Goal: Communication & Community: Answer question/provide support

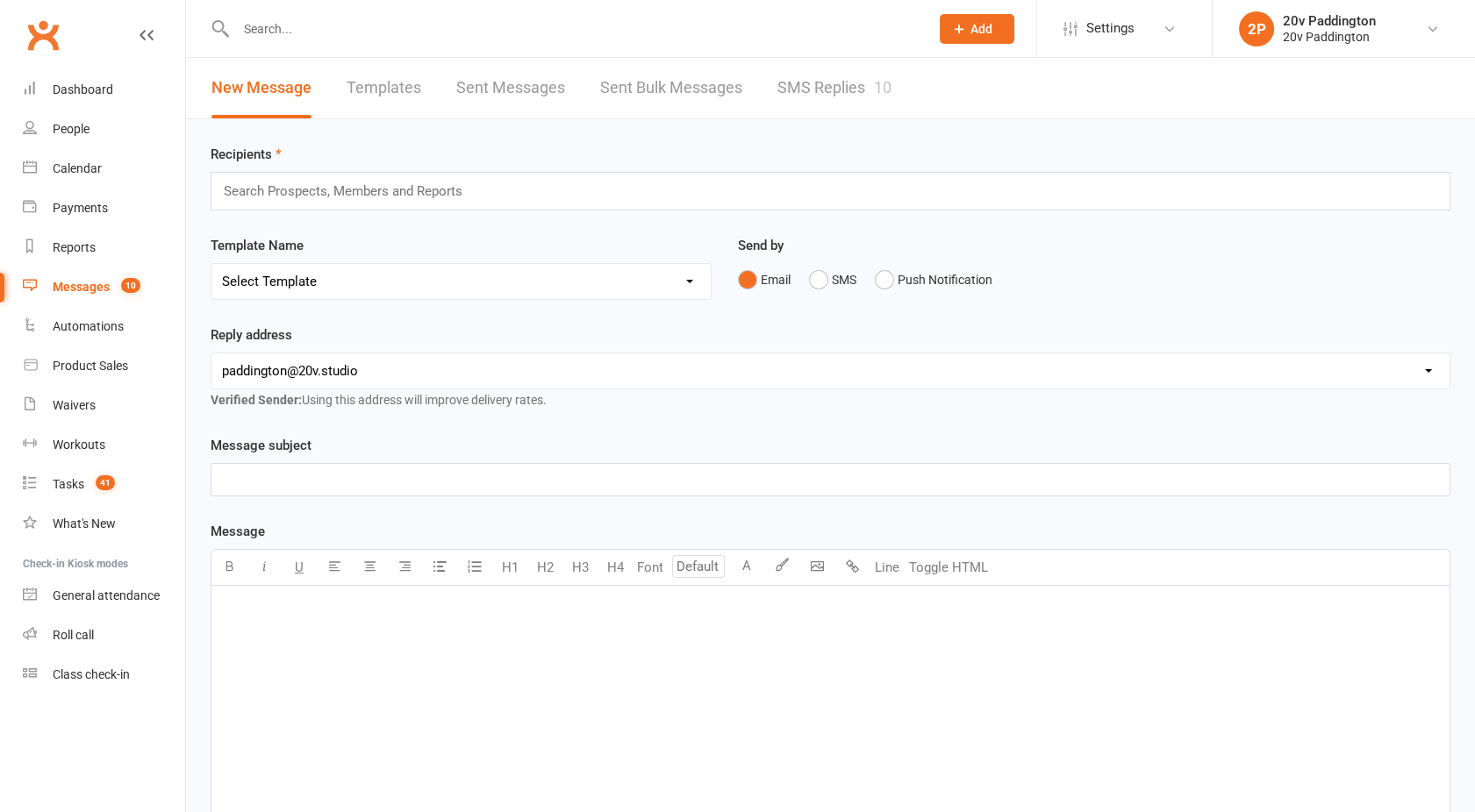
click at [802, 78] on link "SMS Replies 10" at bounding box center [834, 88] width 114 height 61
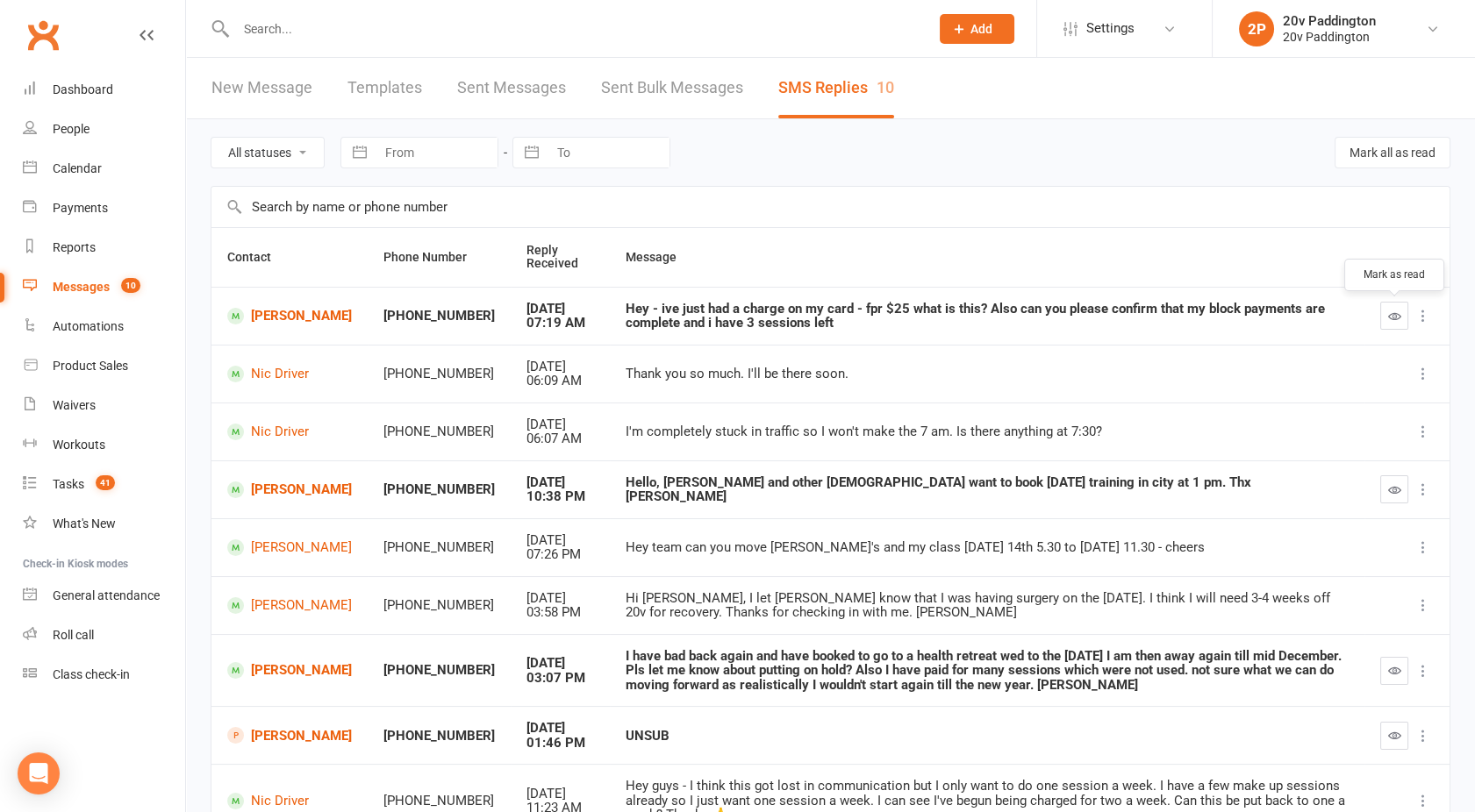
click at [1389, 309] on icon "button" at bounding box center [1394, 316] width 13 height 13
click at [1421, 319] on icon at bounding box center [1422, 315] width 17 height 17
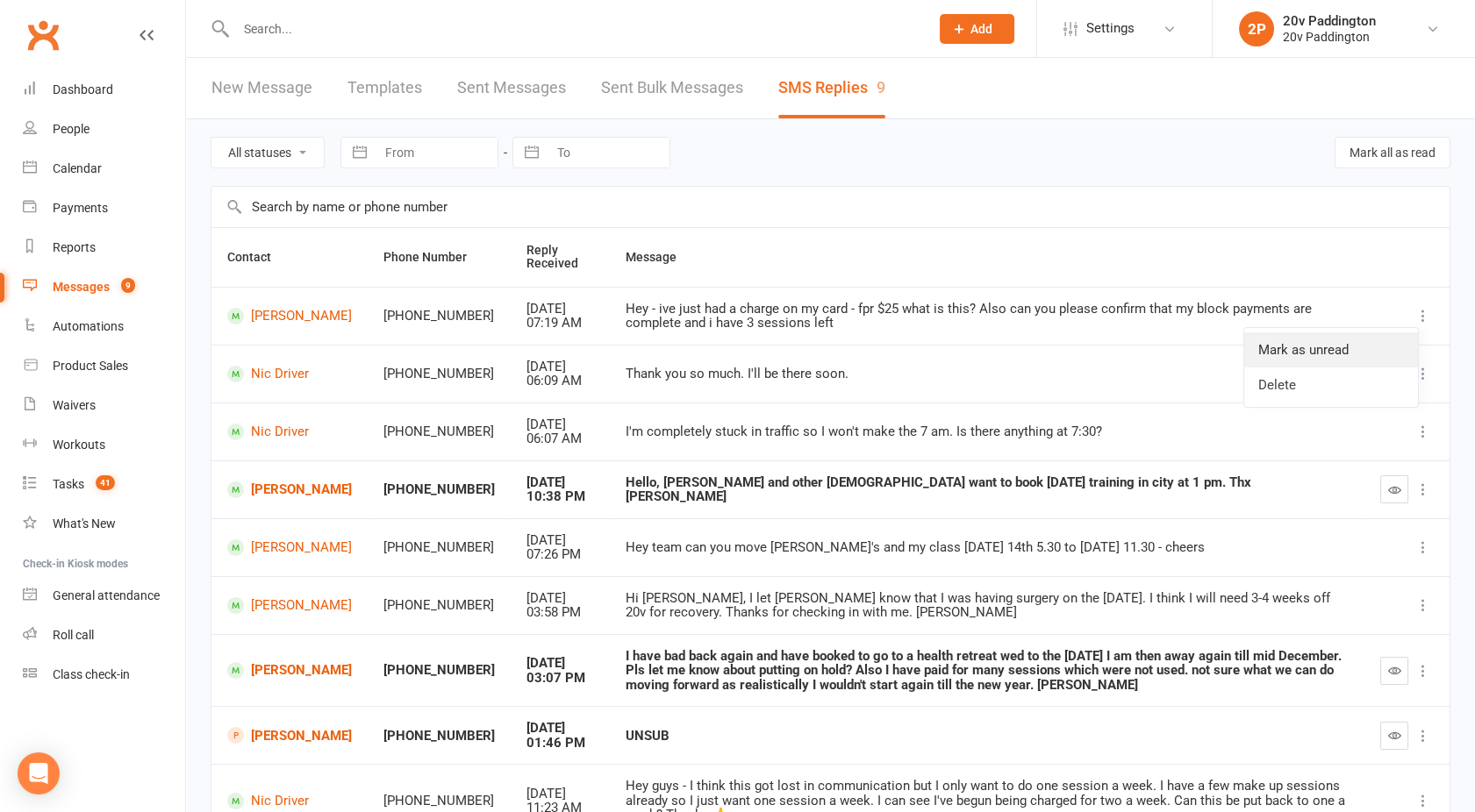
click at [1312, 347] on link "Mark as unread" at bounding box center [1331, 349] width 173 height 35
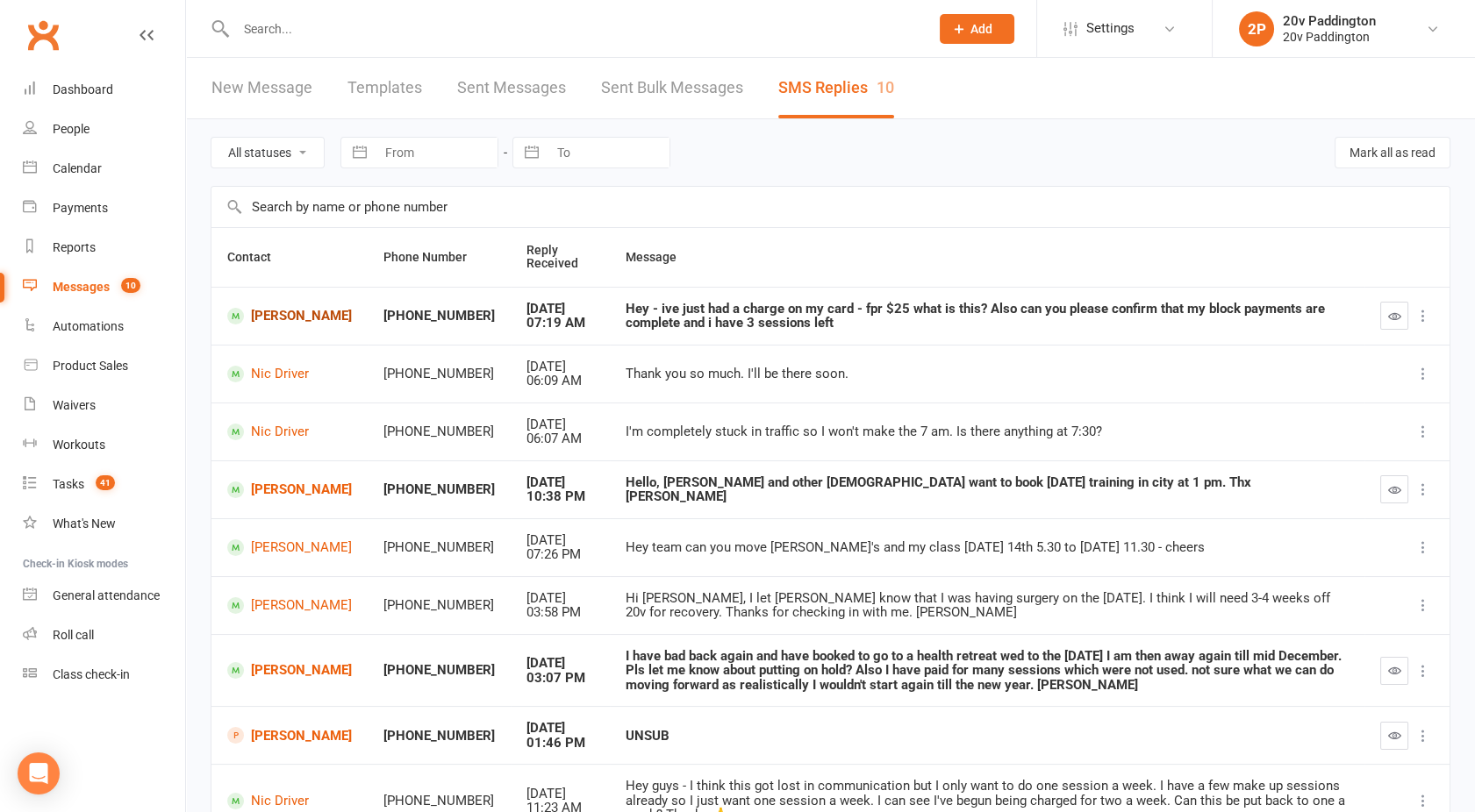
click at [275, 323] on link "[PERSON_NAME]" at bounding box center [289, 316] width 124 height 16
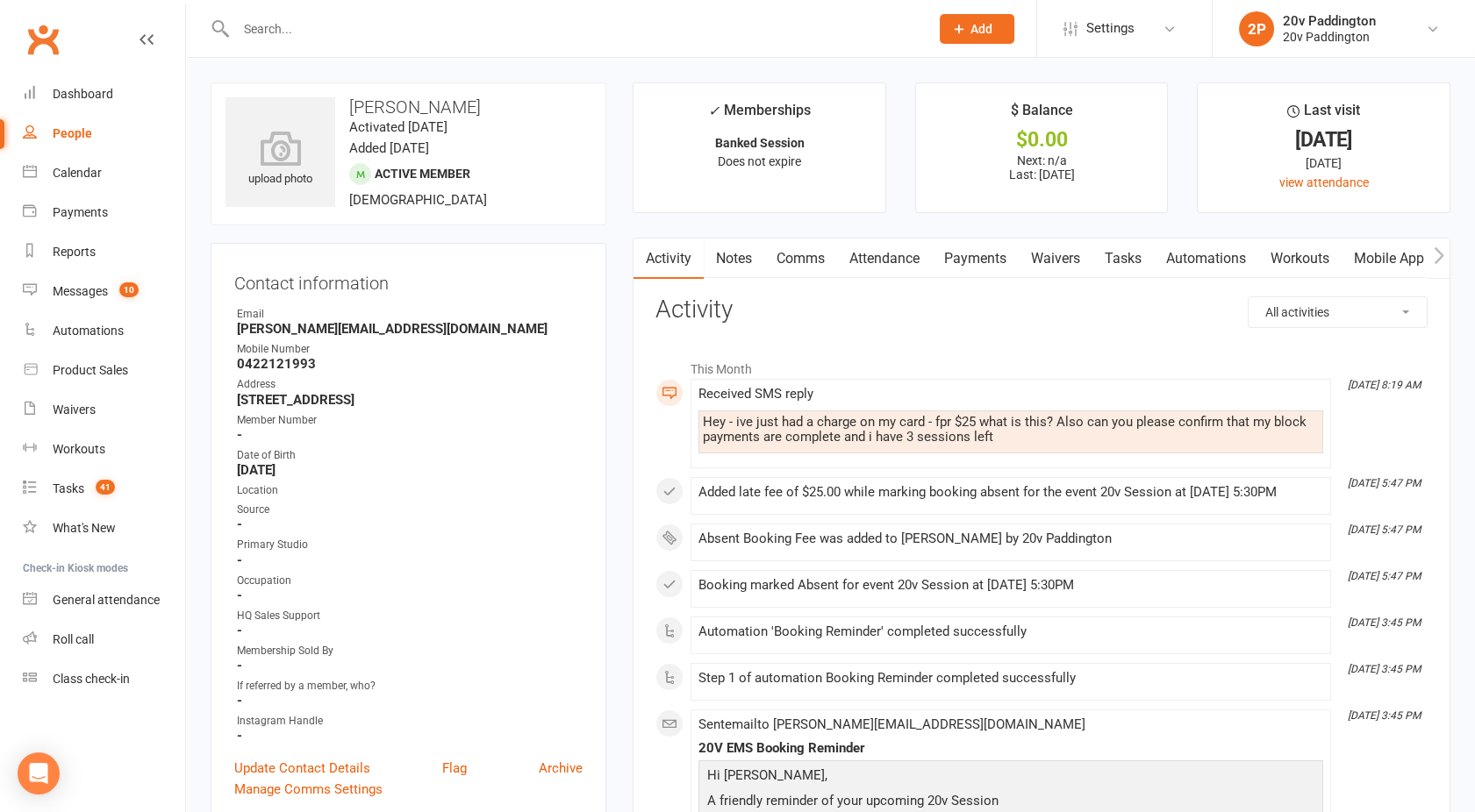
click at [809, 252] on link "Comms" at bounding box center [801, 259] width 73 height 40
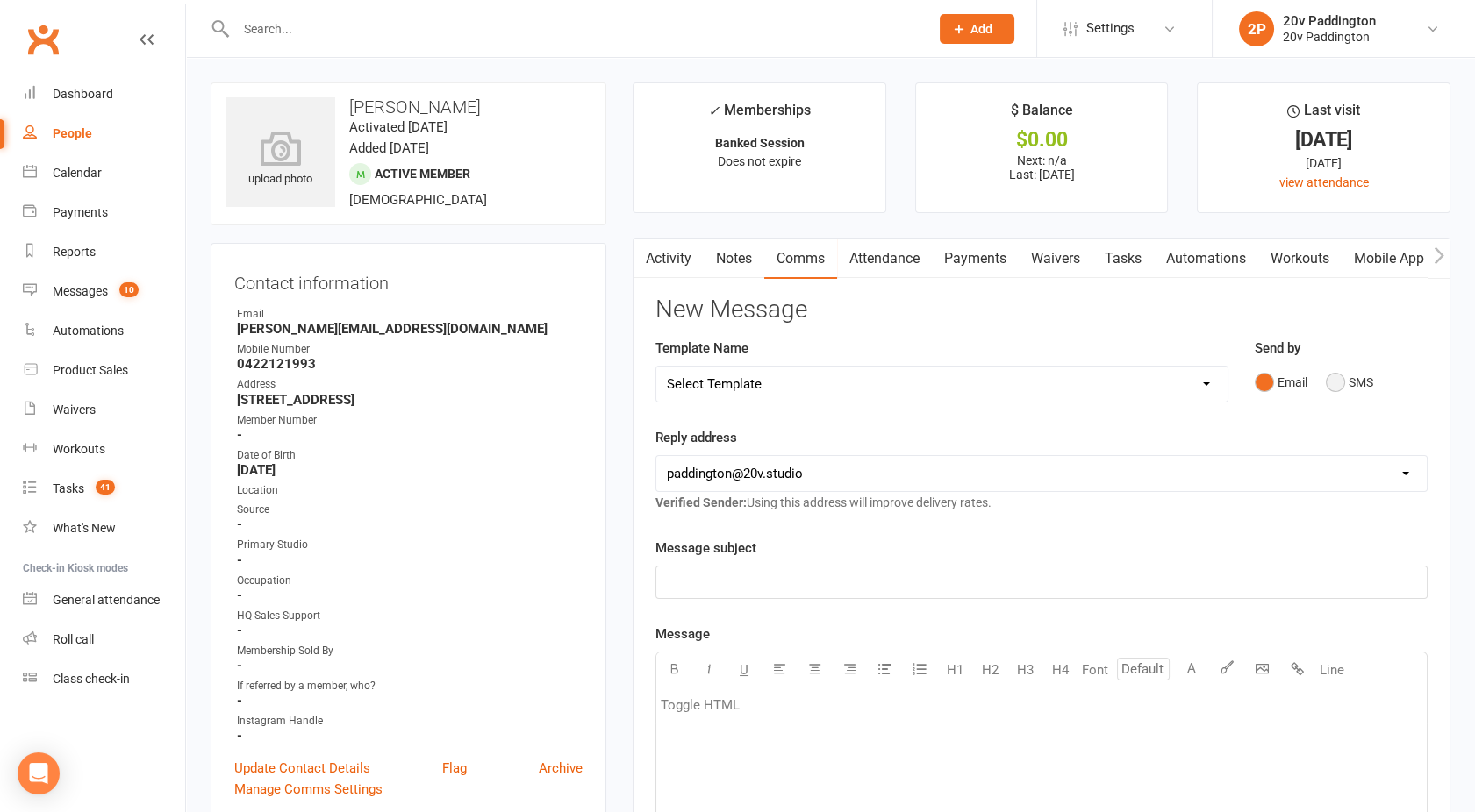
click at [1354, 393] on button "SMS" at bounding box center [1349, 382] width 47 height 34
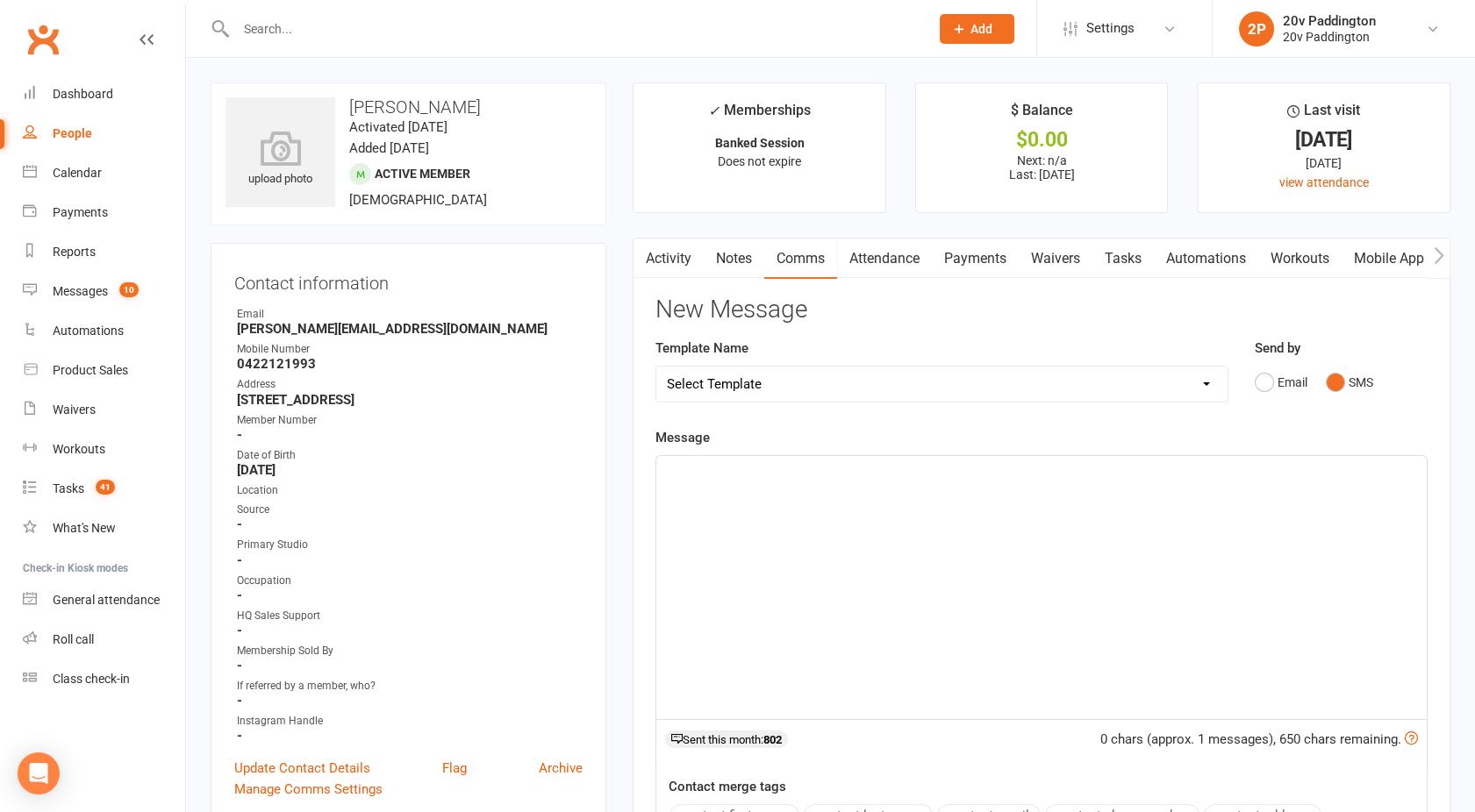
click at [1004, 563] on div "﻿" at bounding box center [1041, 588] width 771 height 263
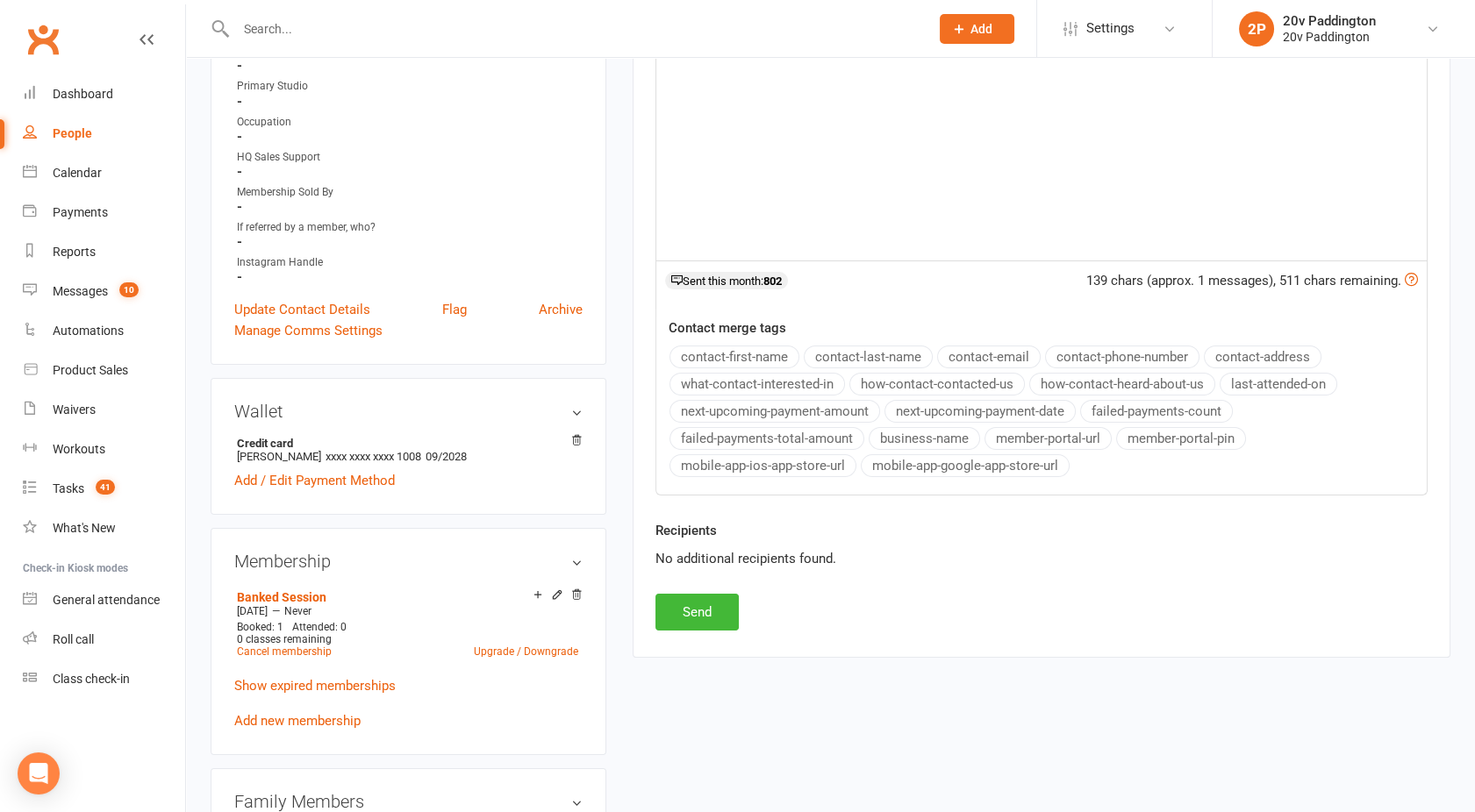
scroll to position [459, 0]
click at [694, 611] on button "Send" at bounding box center [697, 611] width 84 height 37
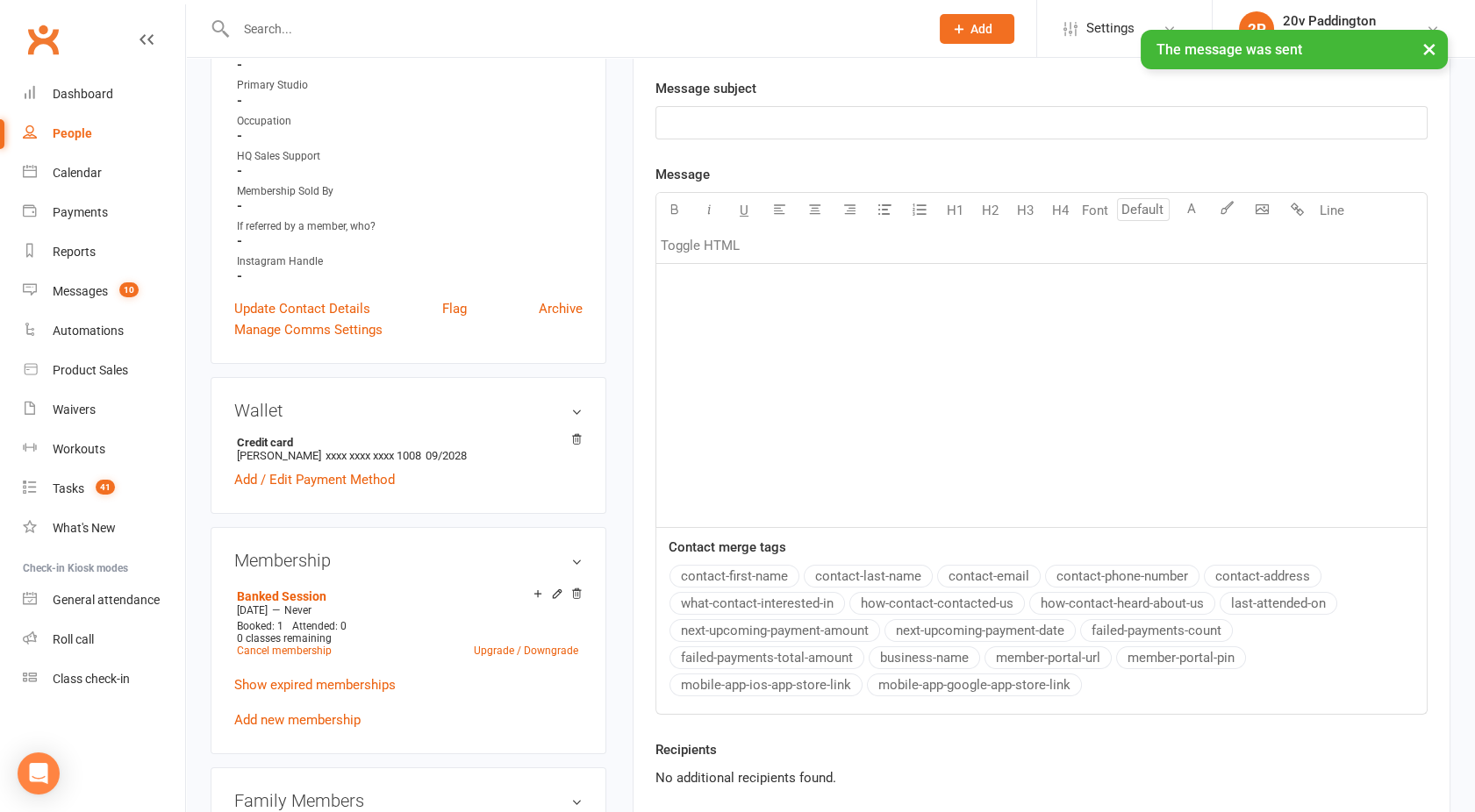
scroll to position [0, 0]
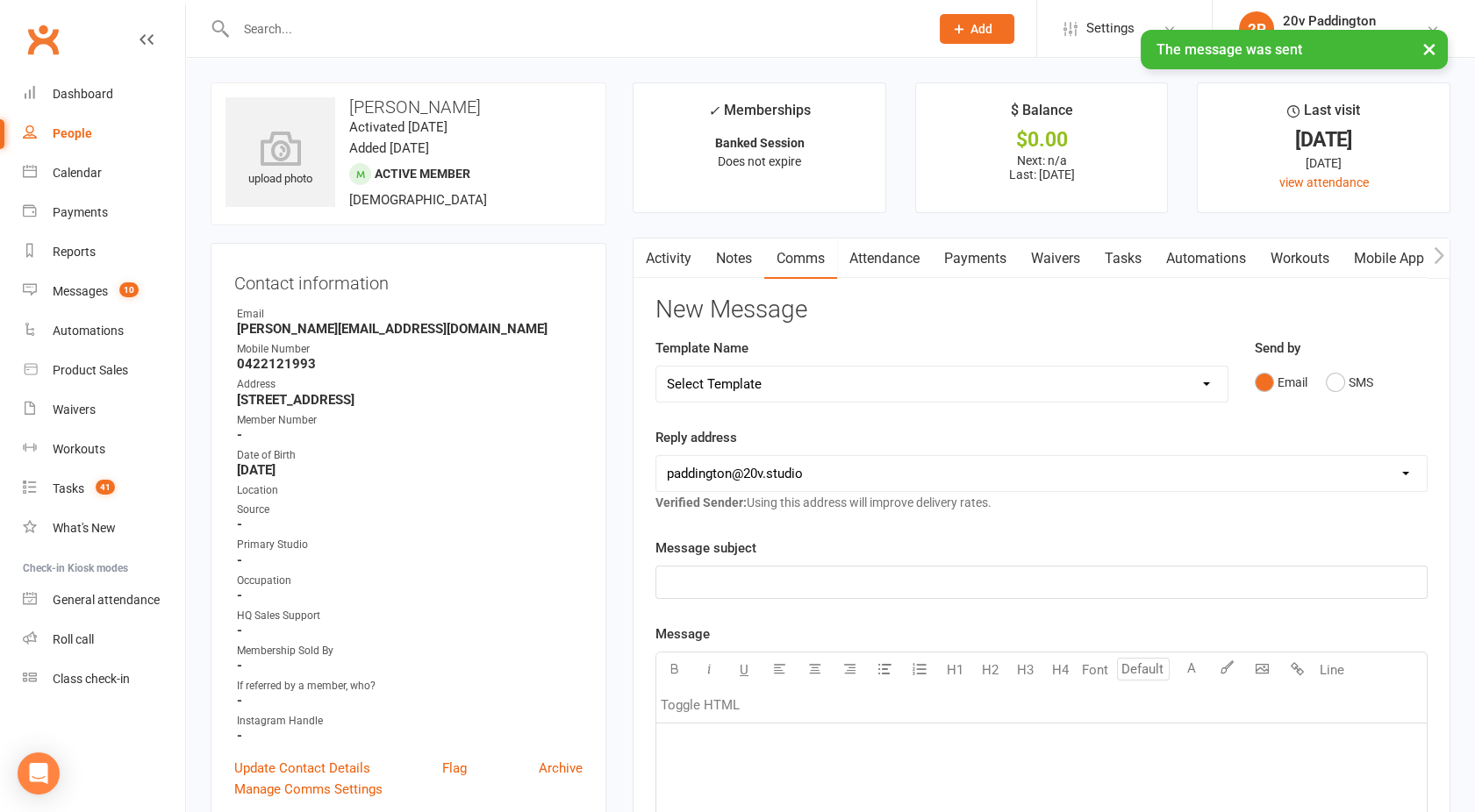
click at [664, 258] on link "Activity" at bounding box center [668, 259] width 70 height 40
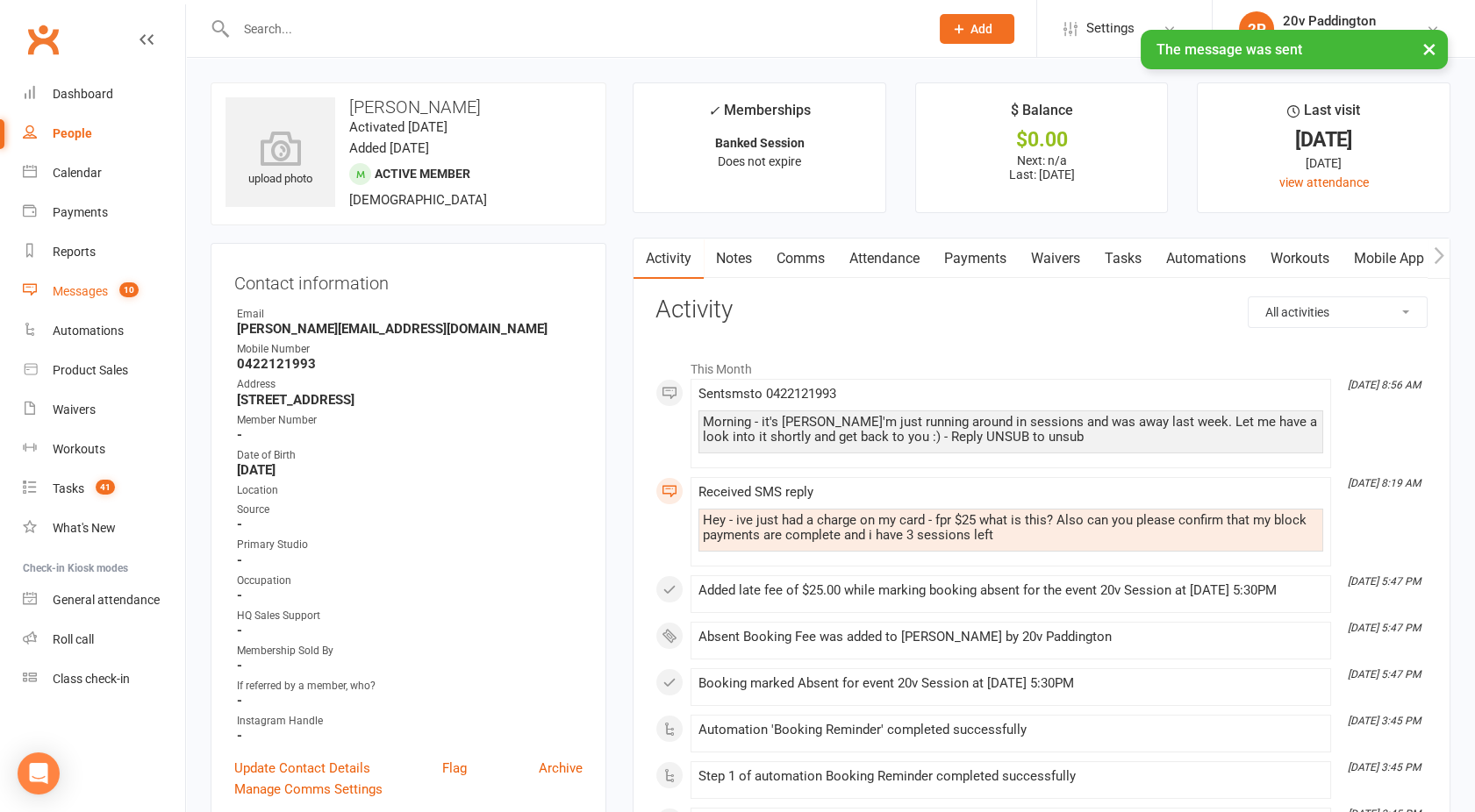
click at [68, 298] on div "Messages" at bounding box center [80, 290] width 55 height 14
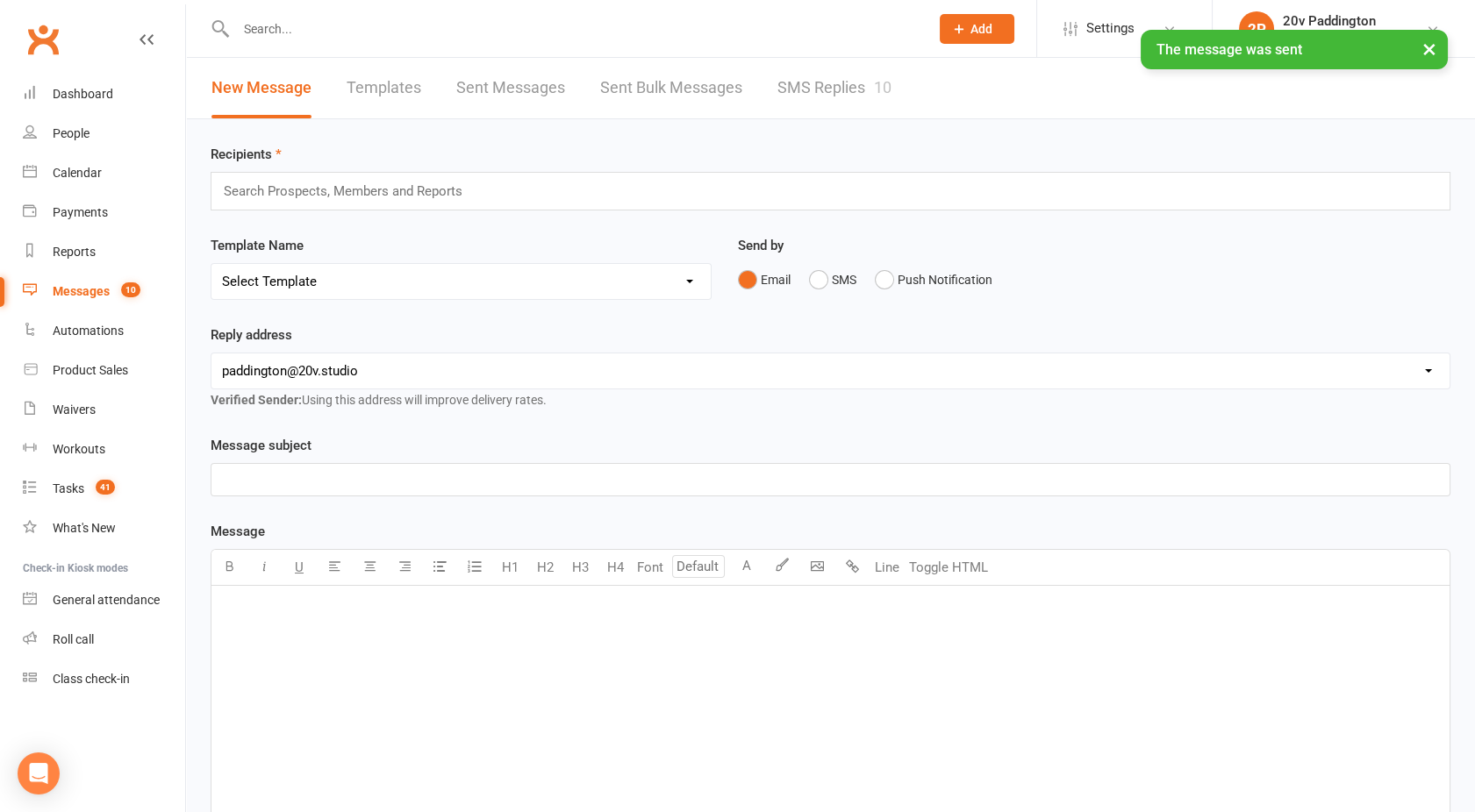
click at [790, 86] on link "SMS Replies 10" at bounding box center [834, 88] width 114 height 61
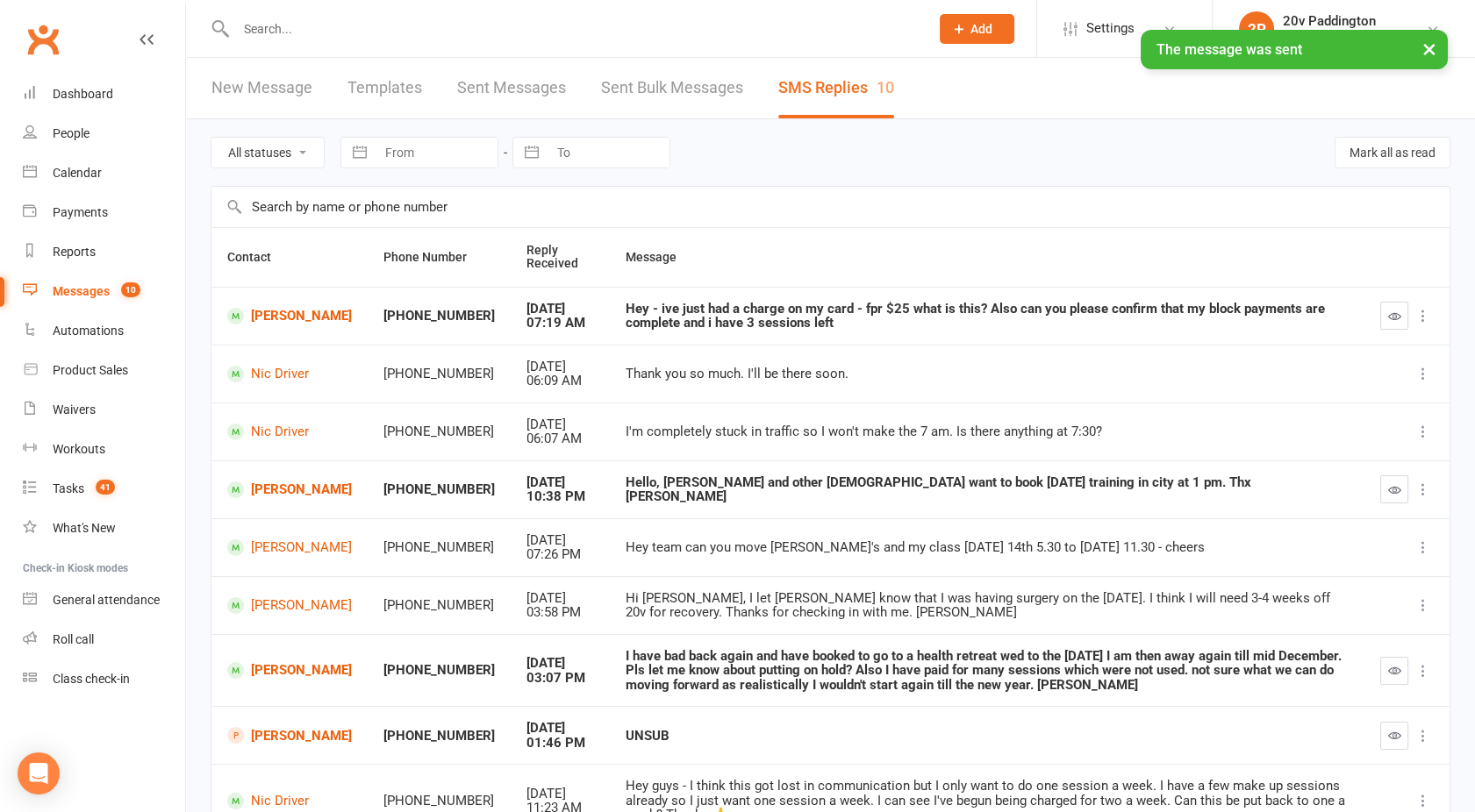
scroll to position [210, 0]
